Goal: Task Accomplishment & Management: Manage account settings

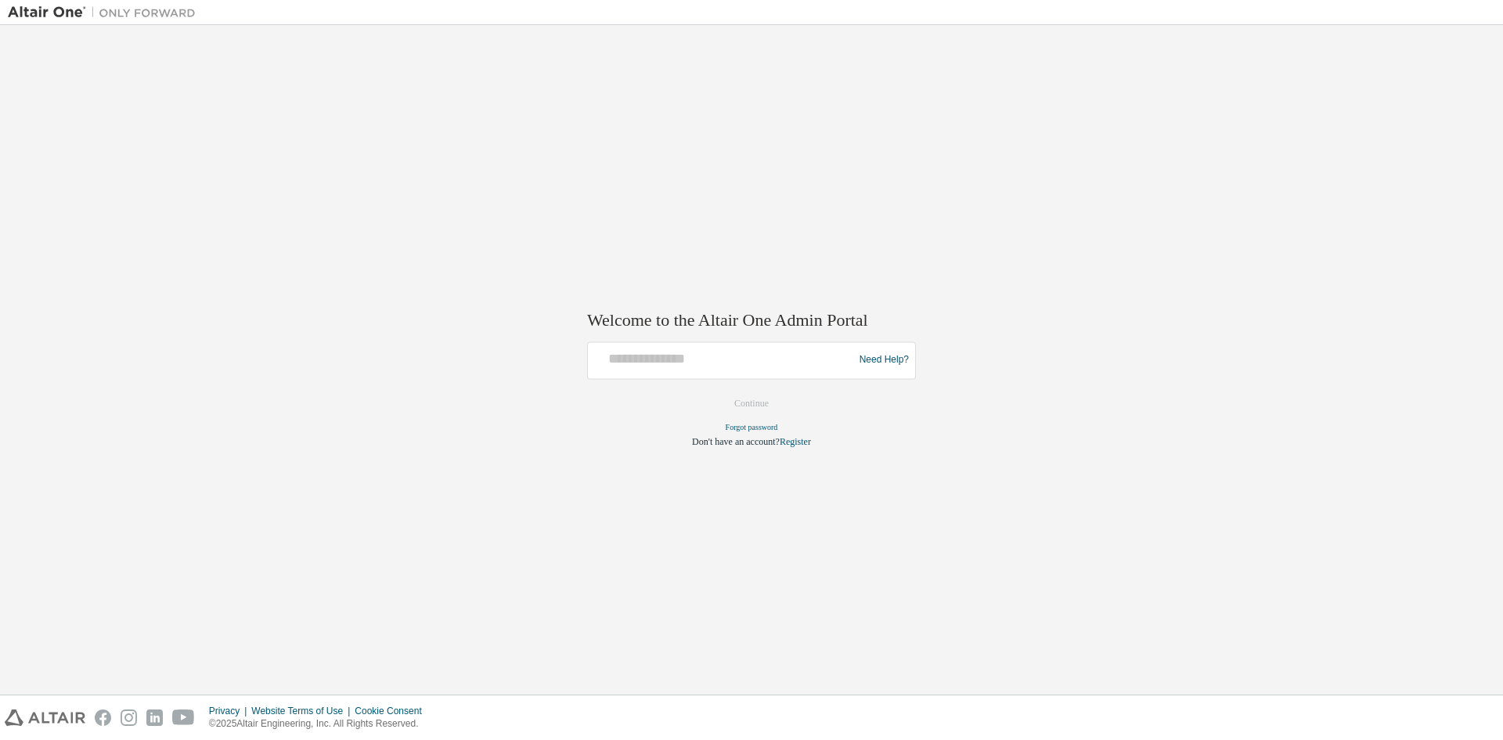
drag, startPoint x: 868, startPoint y: 193, endPoint x: 950, endPoint y: 105, distance: 119.7
click at [880, 177] on div "Welcome to the Altair One Admin Portal Need Help? Please make sure that you pro…" at bounding box center [752, 360] width 1488 height 654
click at [665, 360] on input "text" at bounding box center [723, 356] width 258 height 23
type input "**********"
click at [749, 394] on button "Continue" at bounding box center [751, 402] width 67 height 23
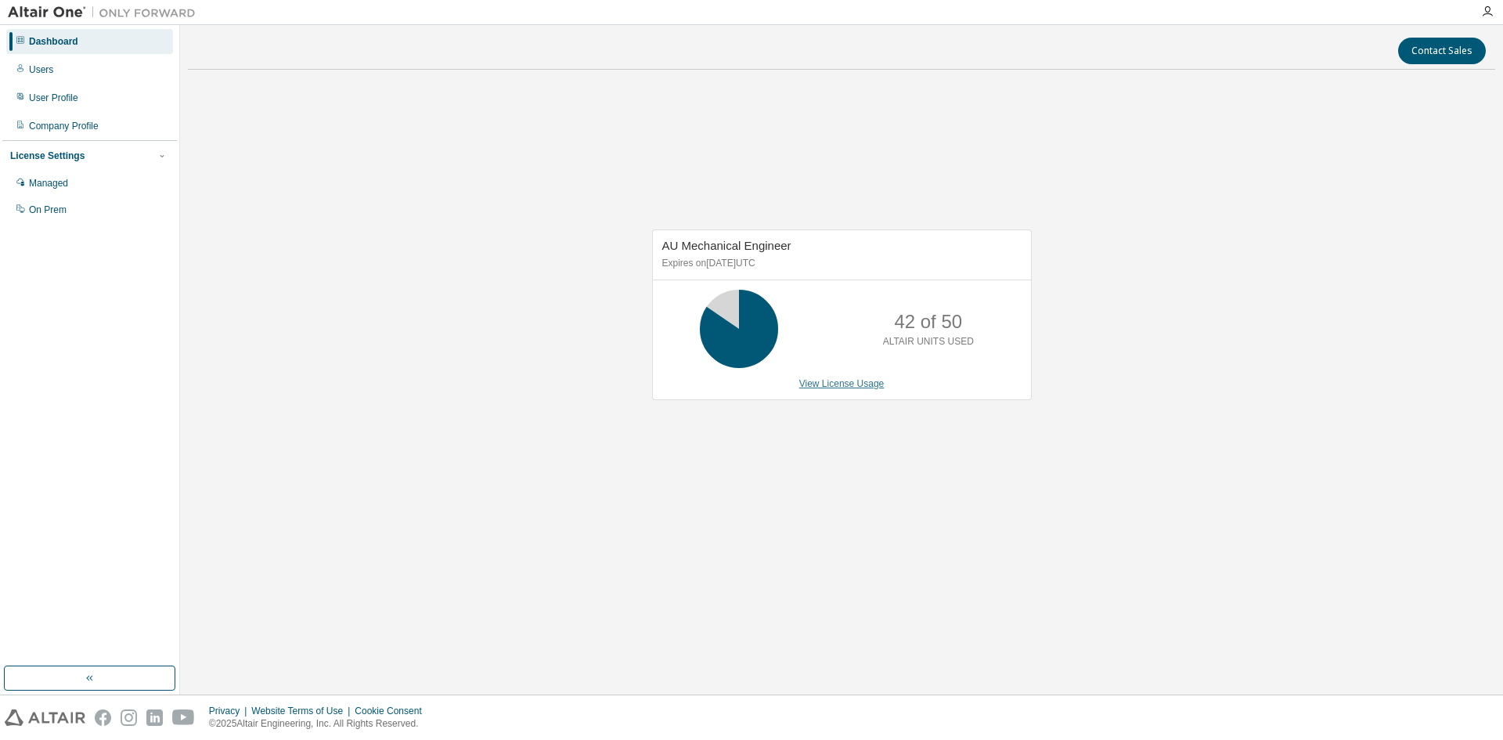
click at [813, 377] on div "AU Mechanical Engineer Expires on September 1, 2025 UTC 42 of 50 ALTAIR UNITS U…" at bounding box center [842, 314] width 380 height 171
click at [816, 388] on link "View License Usage" at bounding box center [841, 383] width 85 height 11
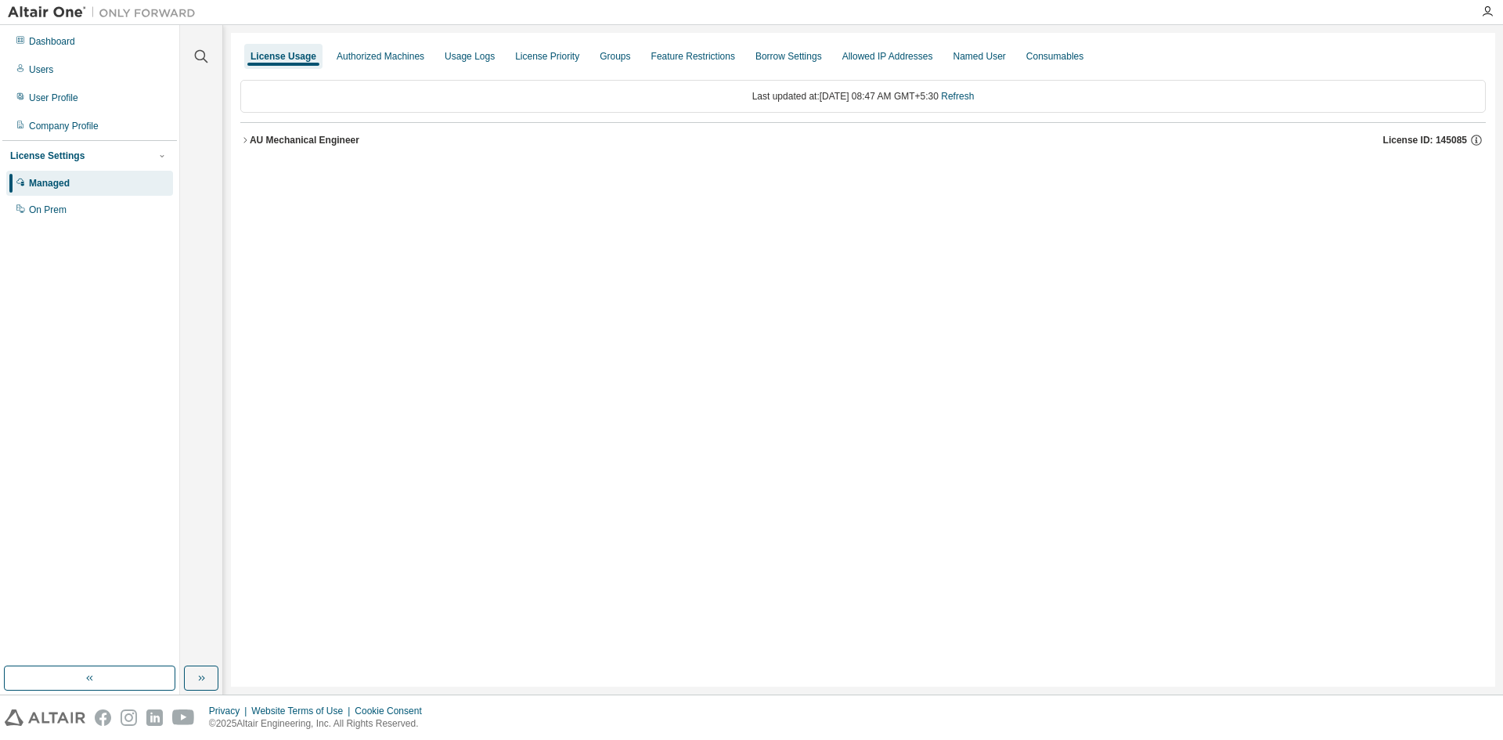
click at [271, 142] on div "AU Mechanical Engineer" at bounding box center [305, 140] width 110 height 13
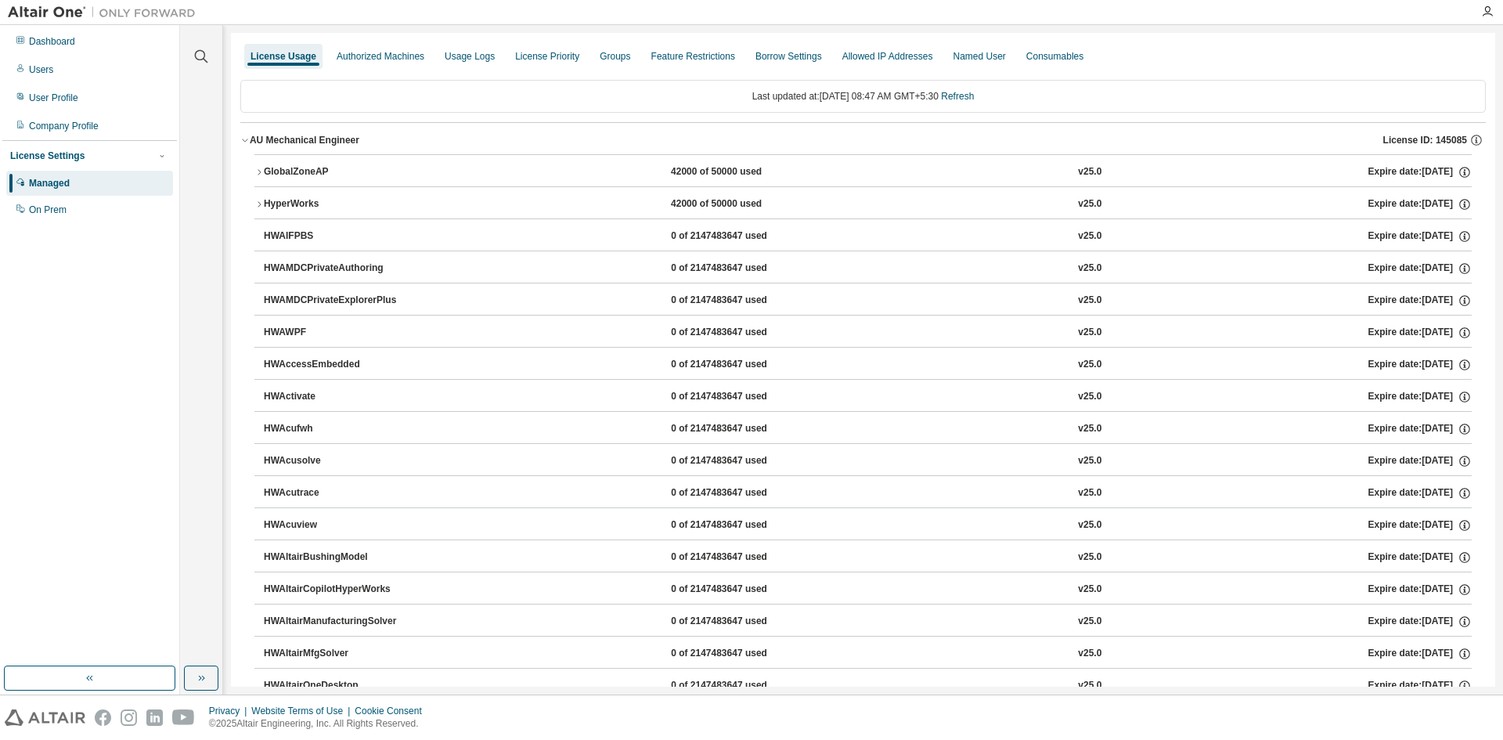
click at [265, 167] on div "GlobalZoneAP" at bounding box center [334, 172] width 141 height 14
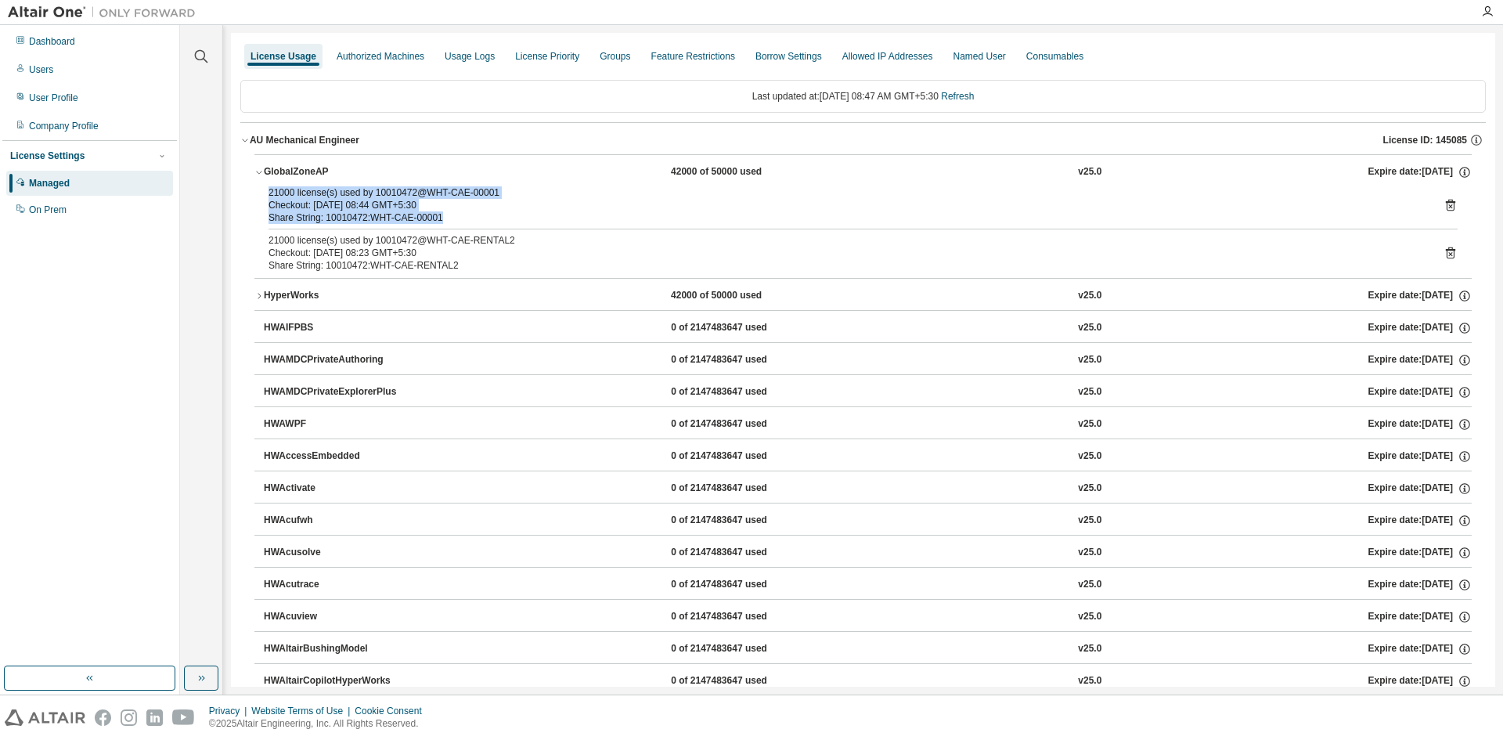
drag, startPoint x: 437, startPoint y: 218, endPoint x: 250, endPoint y: 191, distance: 189.1
click at [442, 218] on div "Share String: 10010472:WHT-CAE-00001" at bounding box center [845, 217] width 1152 height 13
